Goal: Navigation & Orientation: Understand site structure

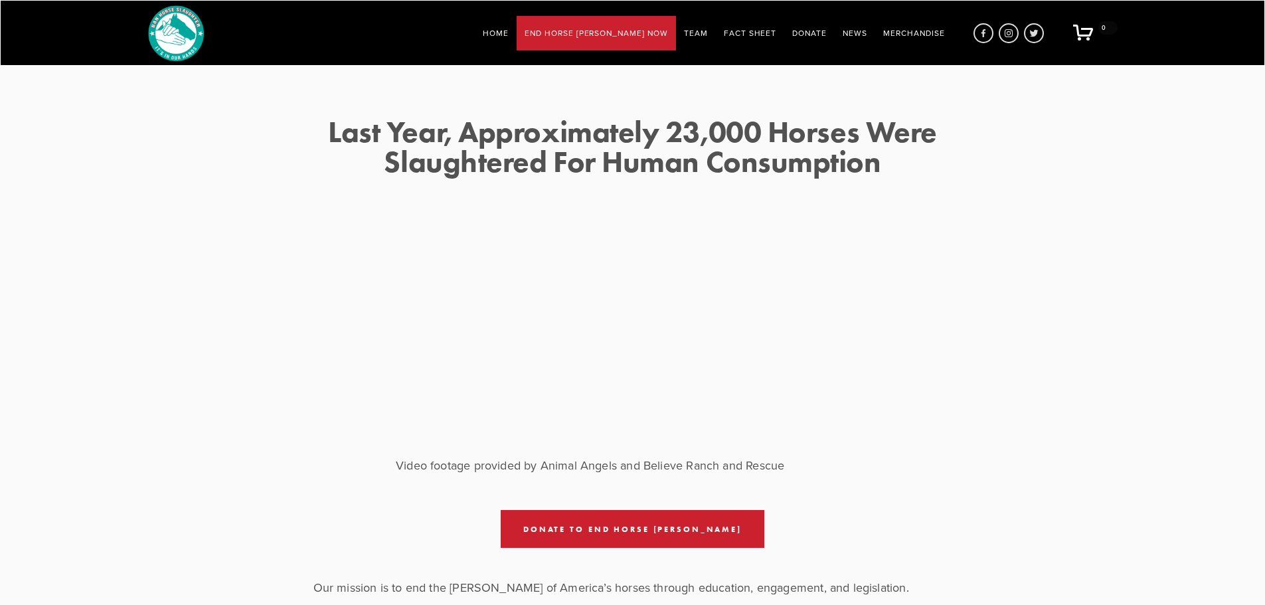
click at [509, 38] on link "Home" at bounding box center [496, 33] width 26 height 18
click at [744, 33] on link "Fact Sheet" at bounding box center [750, 33] width 53 height 18
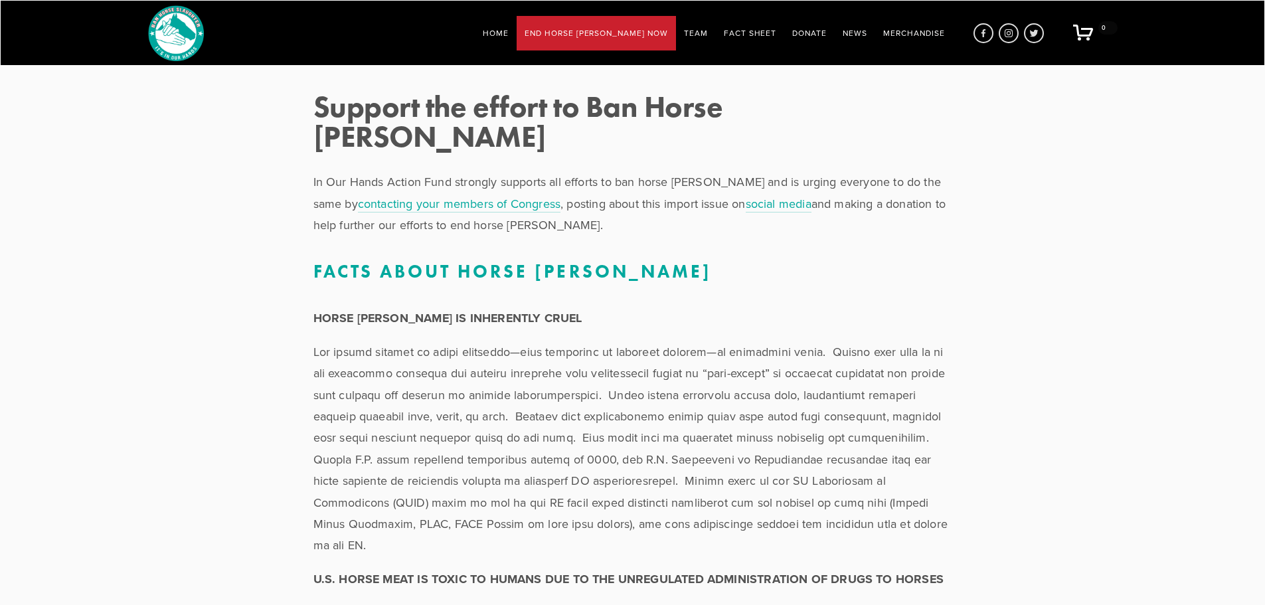
click at [708, 39] on link "Team" at bounding box center [696, 33] width 24 height 18
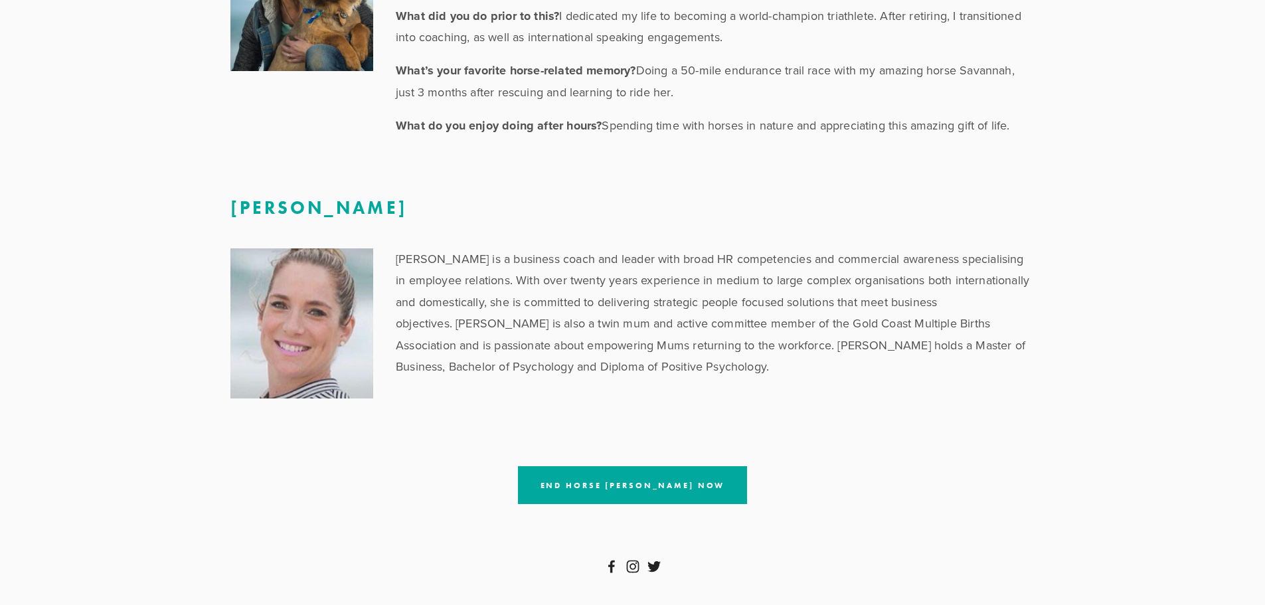
scroll to position [839, 0]
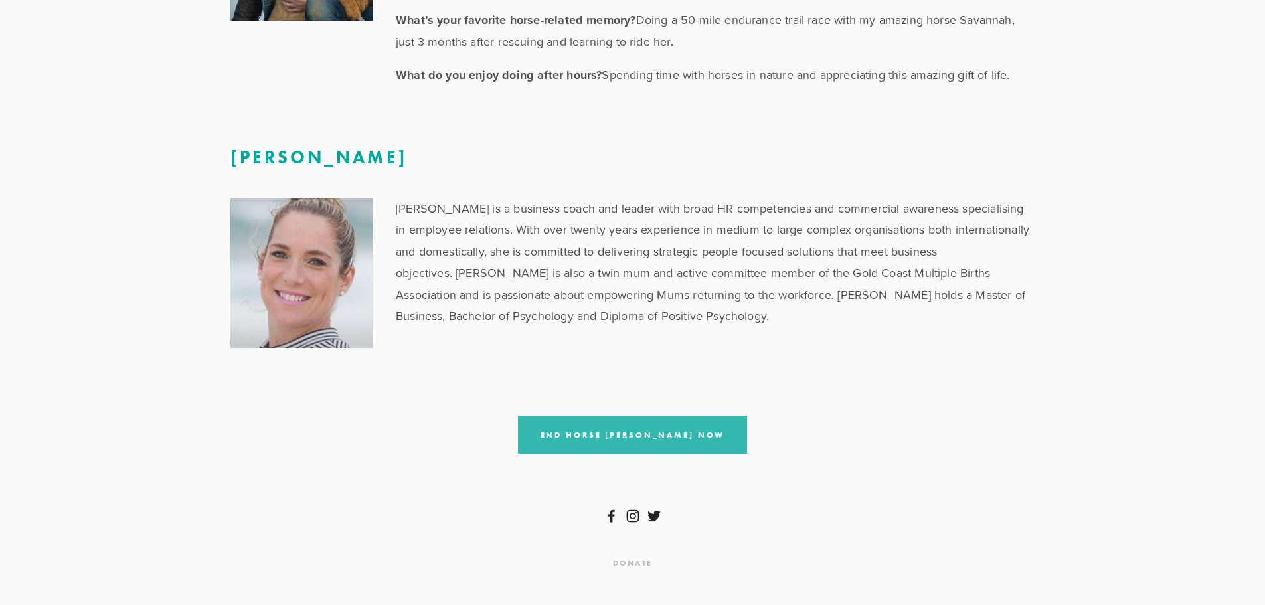
click at [573, 422] on link "End Horse [PERSON_NAME] Now" at bounding box center [633, 435] width 230 height 38
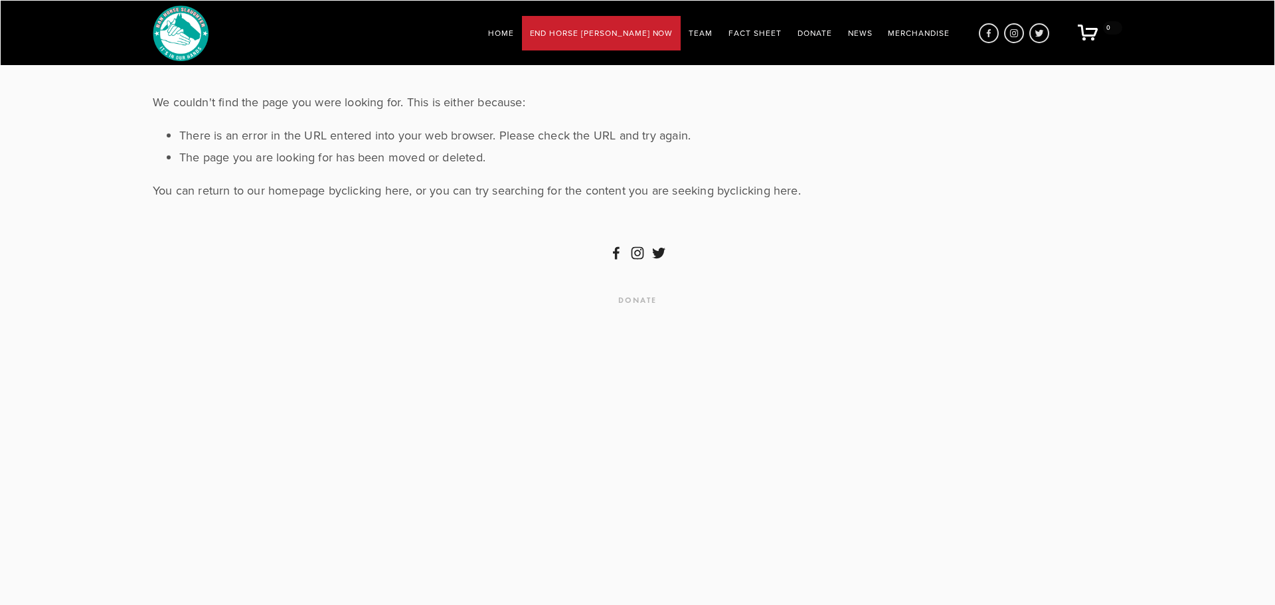
click at [514, 32] on link "Home" at bounding box center [501, 33] width 26 height 18
